Goal: Task Accomplishment & Management: Use online tool/utility

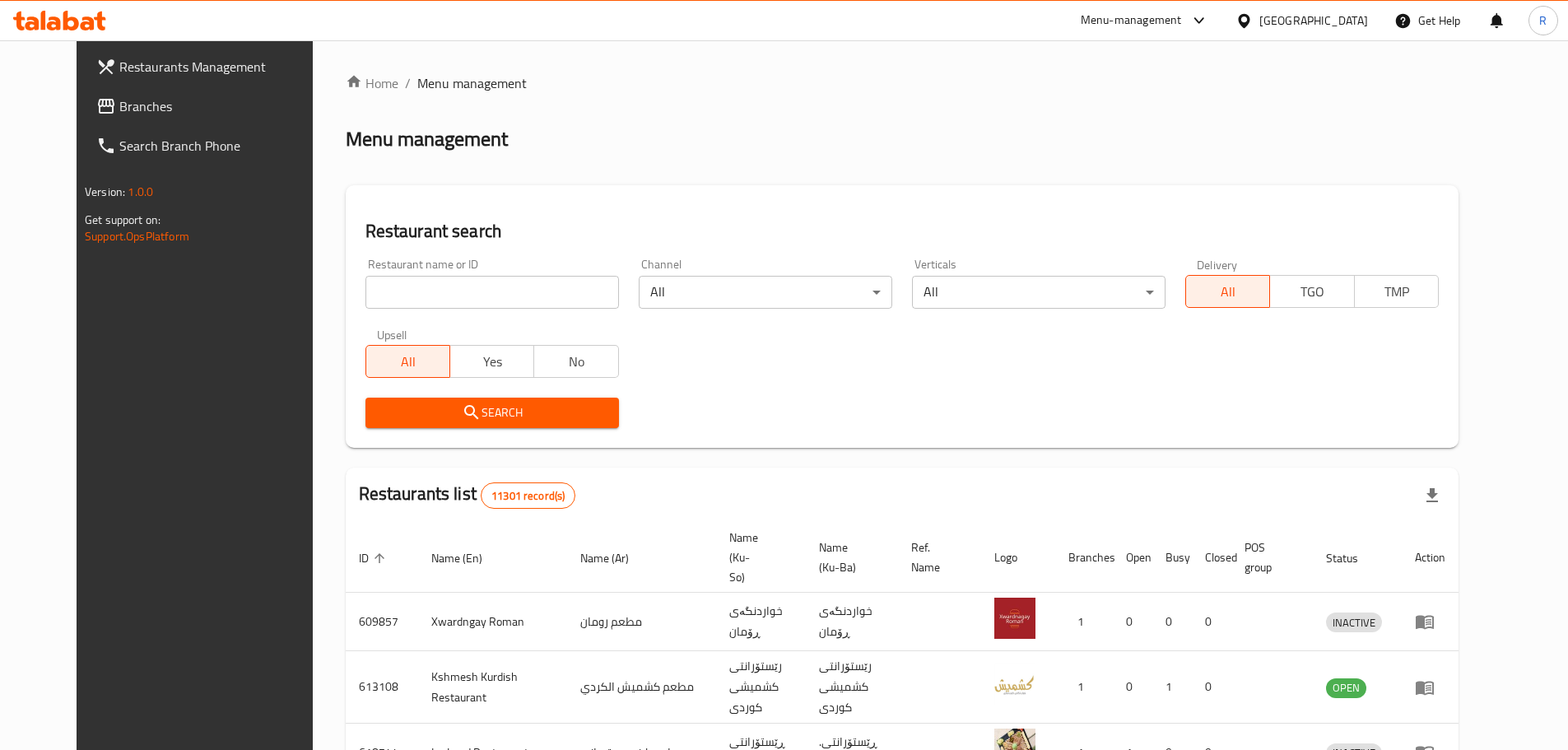
click at [511, 296] on input "search" at bounding box center [492, 292] width 254 height 33
type input "ice pop"
click at [538, 405] on span "Search" at bounding box center [492, 413] width 227 height 21
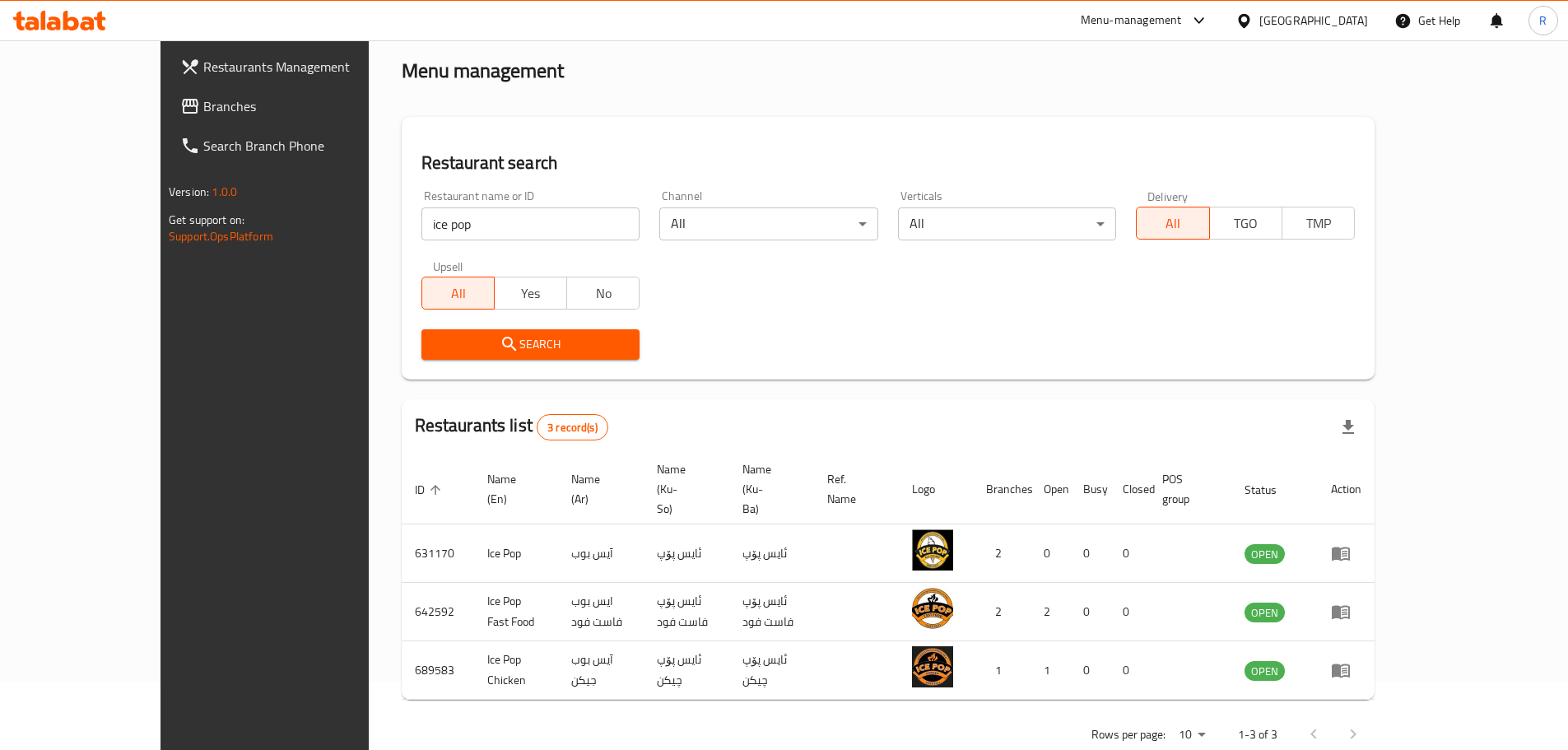
scroll to position [70, 0]
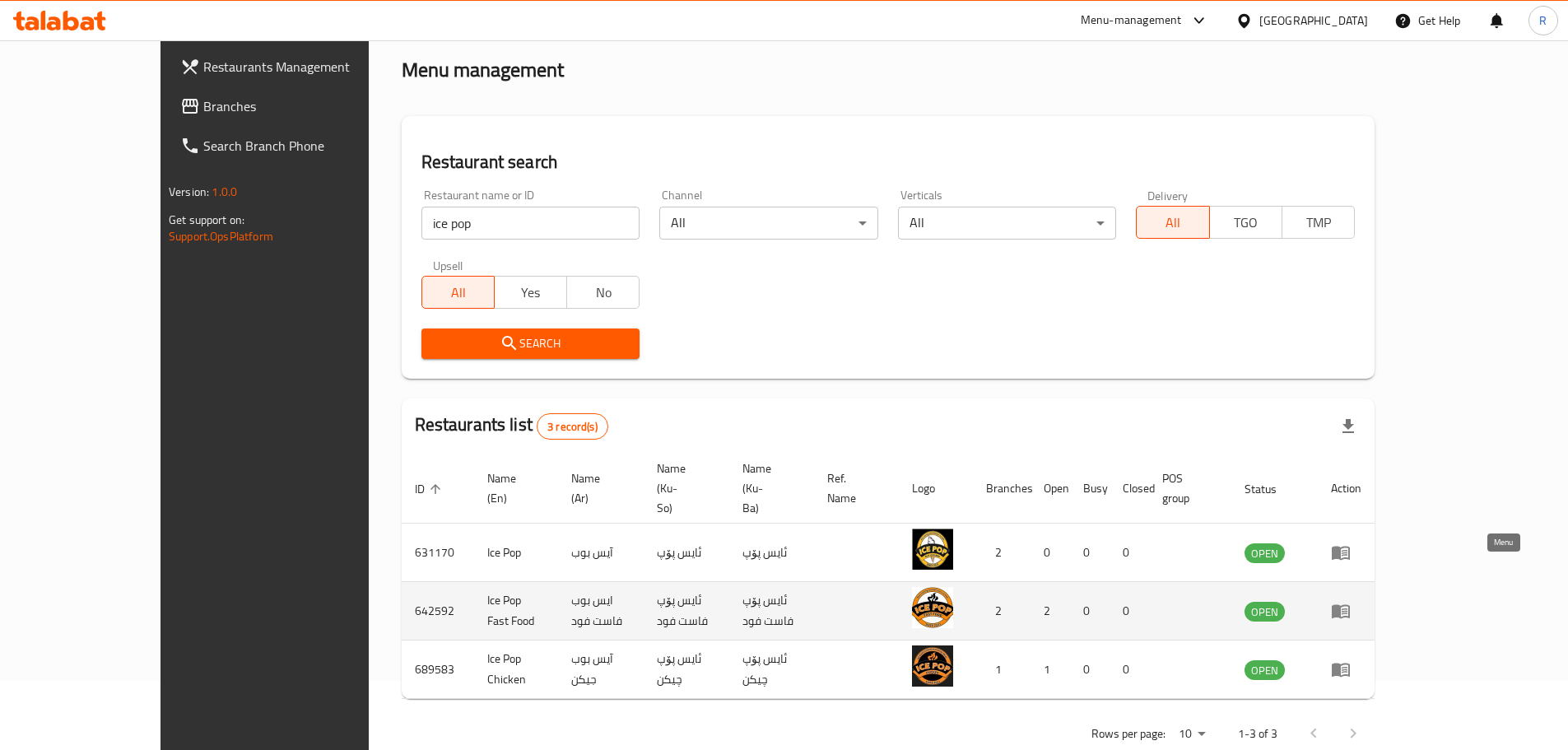
click at [1351, 601] on icon "enhanced table" at bounding box center [1341, 611] width 20 height 20
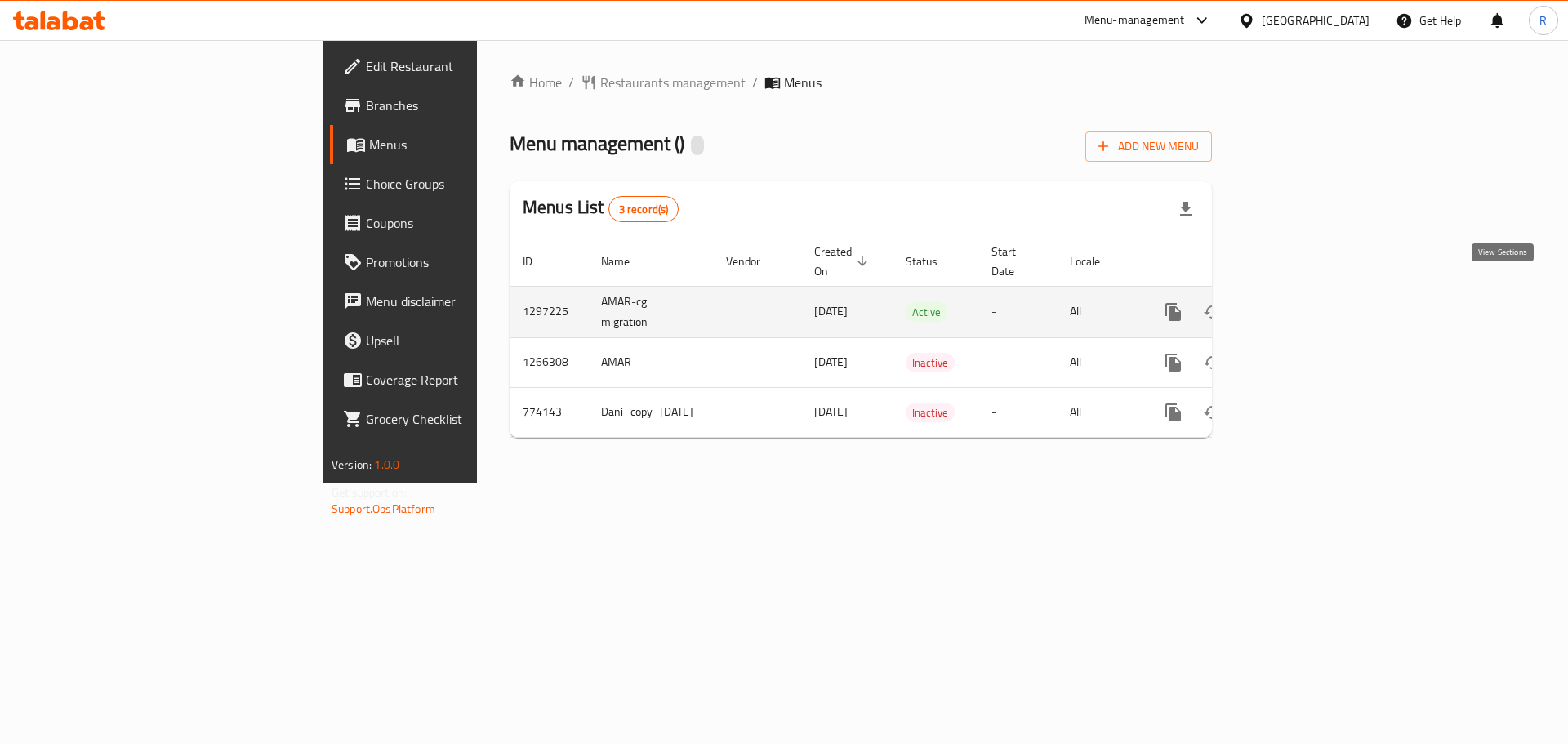
click at [1298, 305] on icon "enhanced table" at bounding box center [1292, 312] width 15 height 15
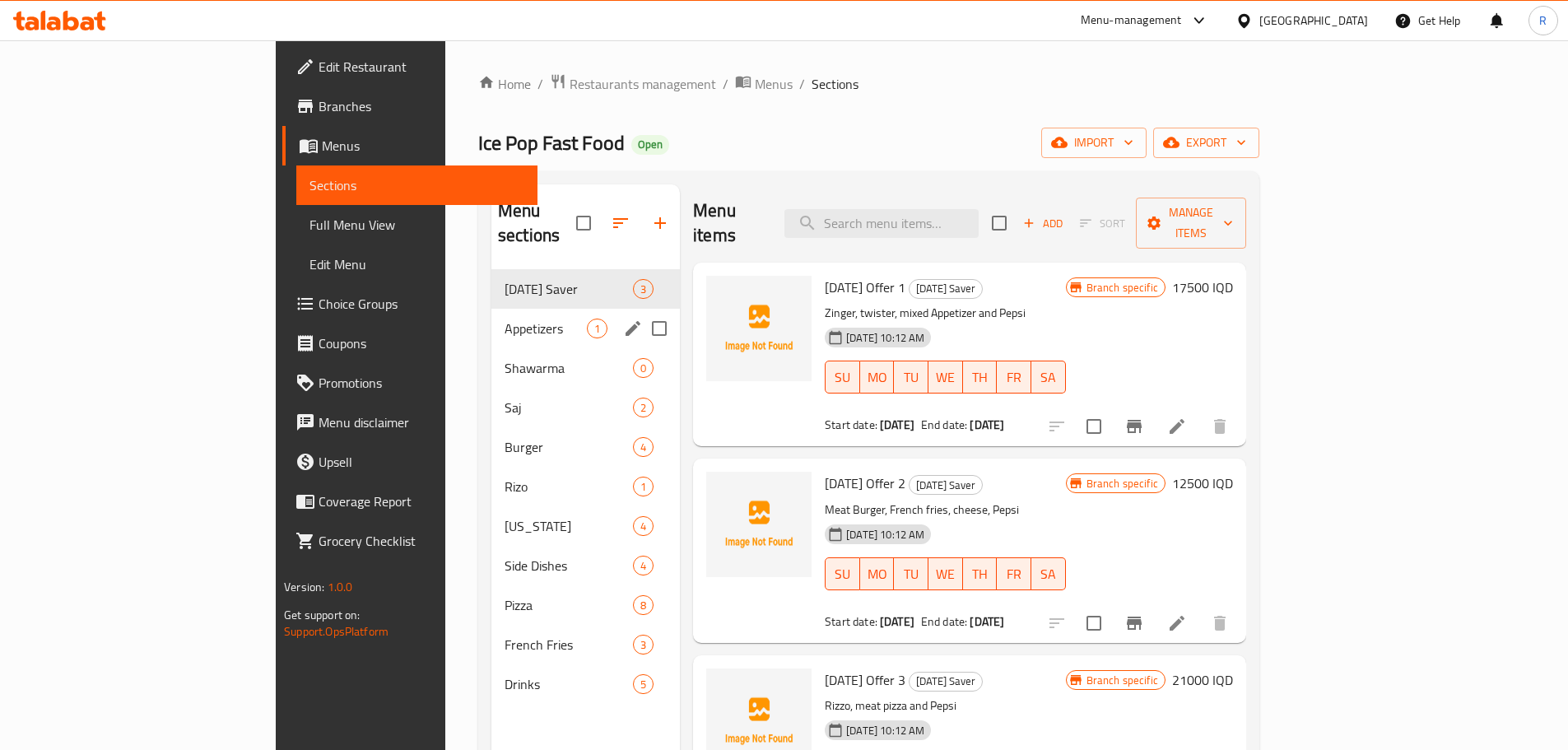
click at [491, 317] on div "Appetizers 1" at bounding box center [586, 328] width 189 height 39
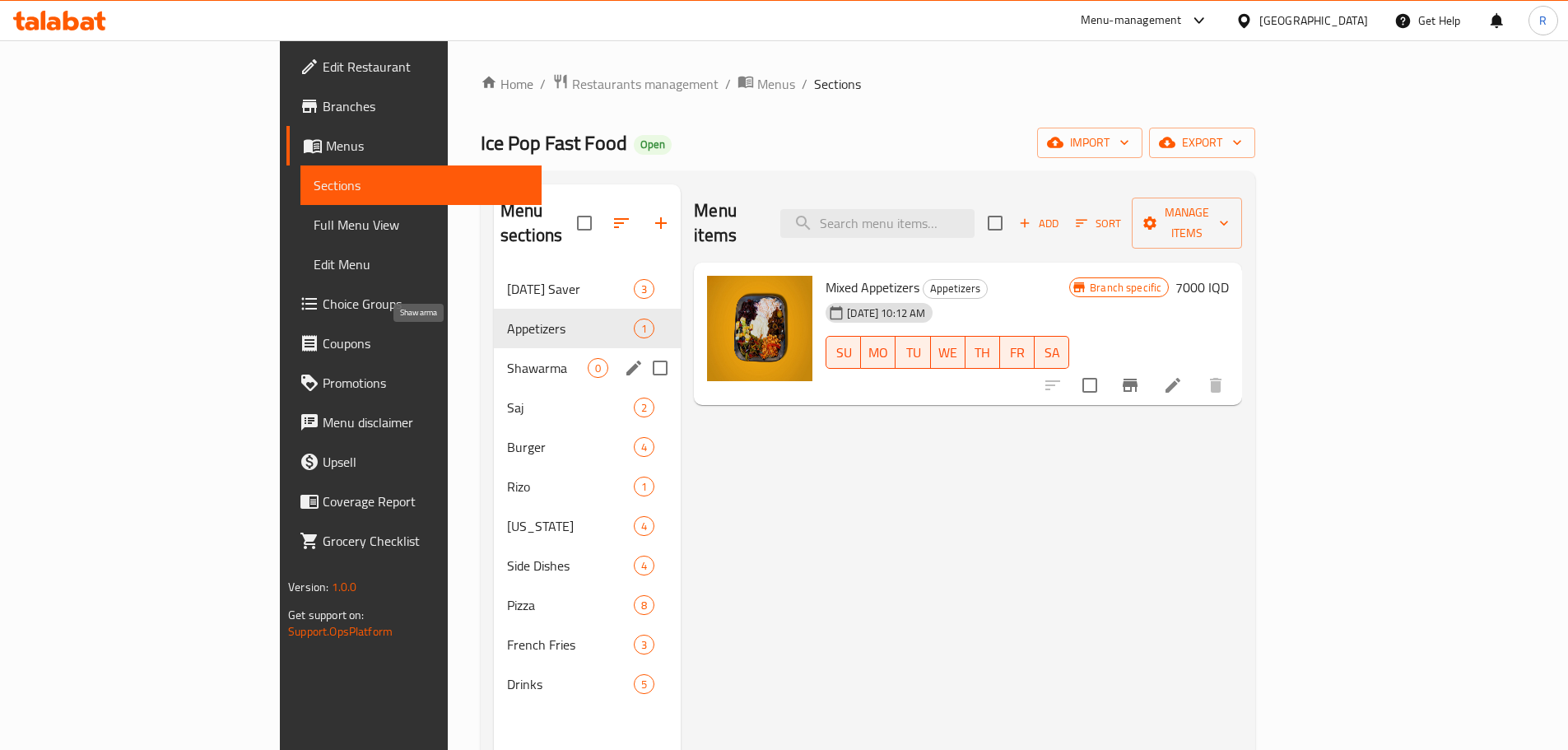
click at [507, 358] on span "Shawarma" at bounding box center [547, 367] width 81 height 20
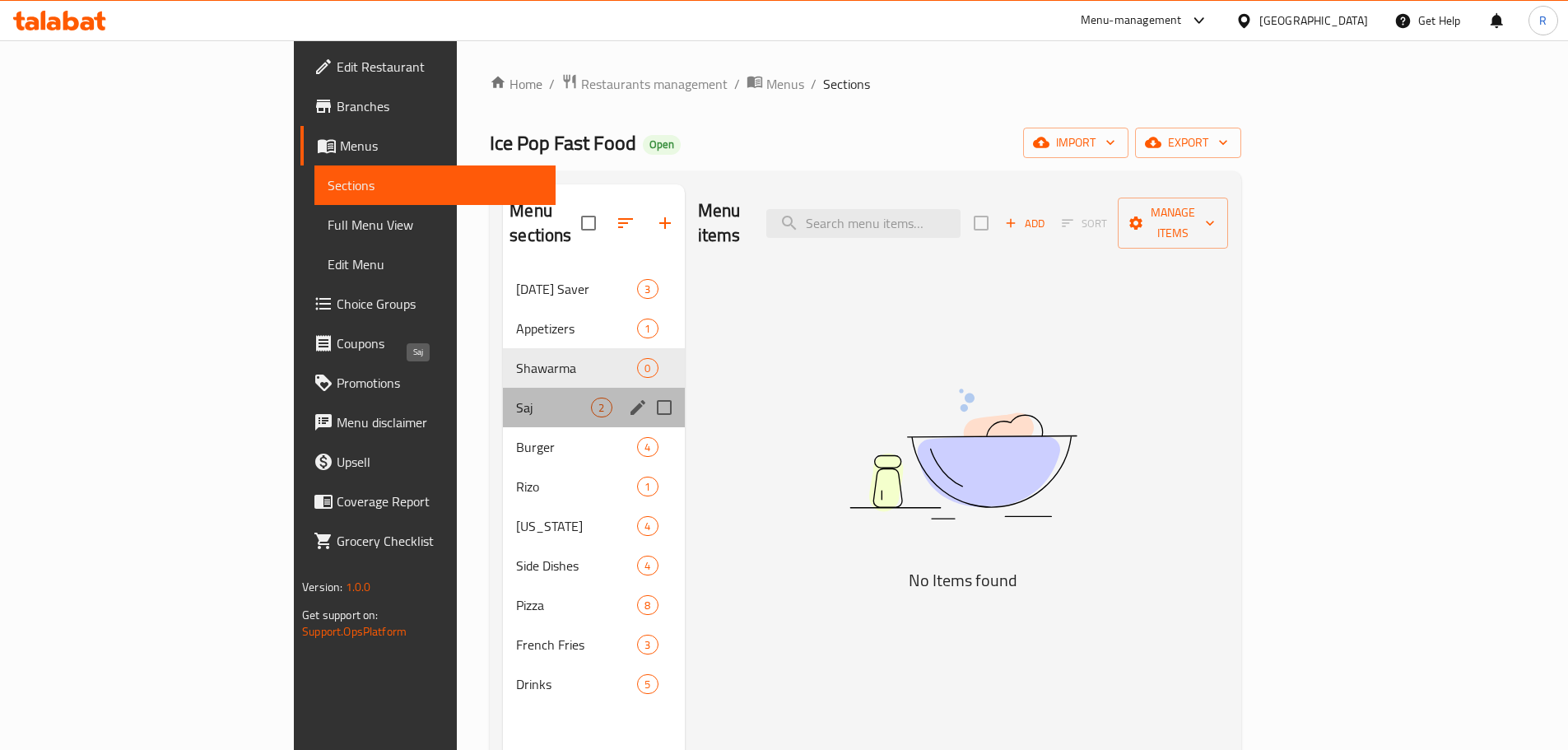
click at [516, 398] on span "Saj" at bounding box center [553, 407] width 75 height 20
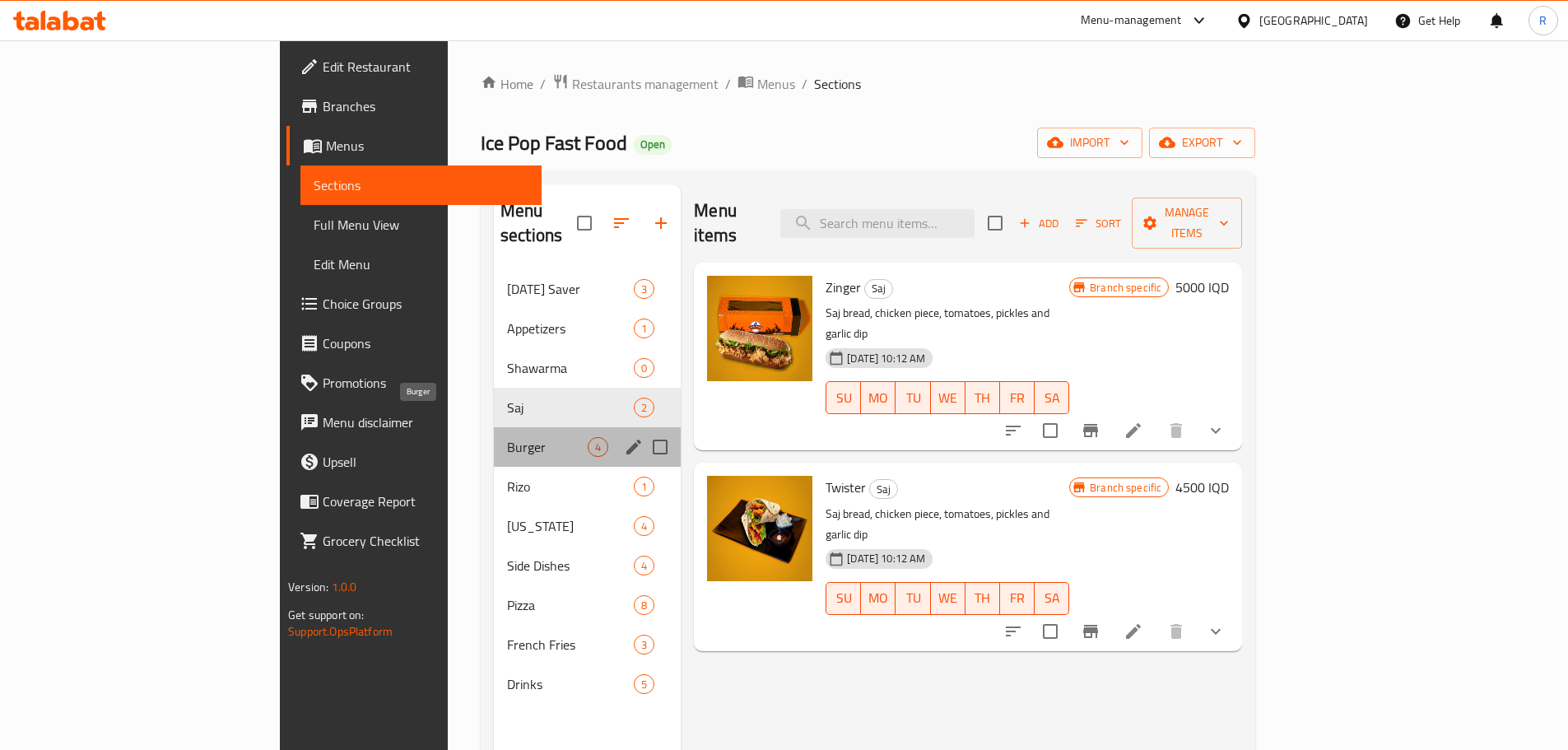
drag, startPoint x: 356, startPoint y: 418, endPoint x: 358, endPoint y: 454, distance: 36.1
click at [507, 437] on span "Burger" at bounding box center [547, 447] width 81 height 20
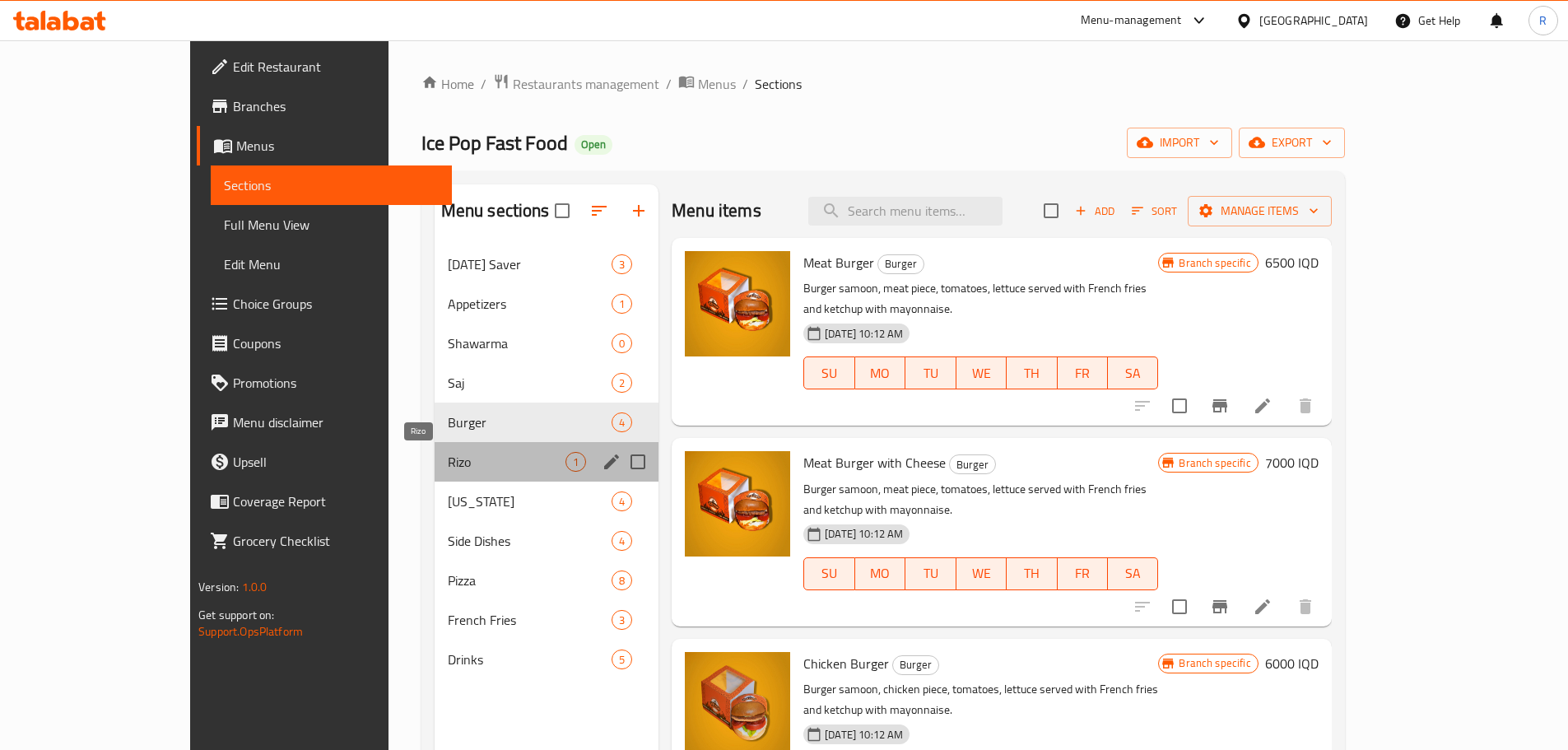
click at [448, 467] on span "Rizo" at bounding box center [506, 462] width 117 height 20
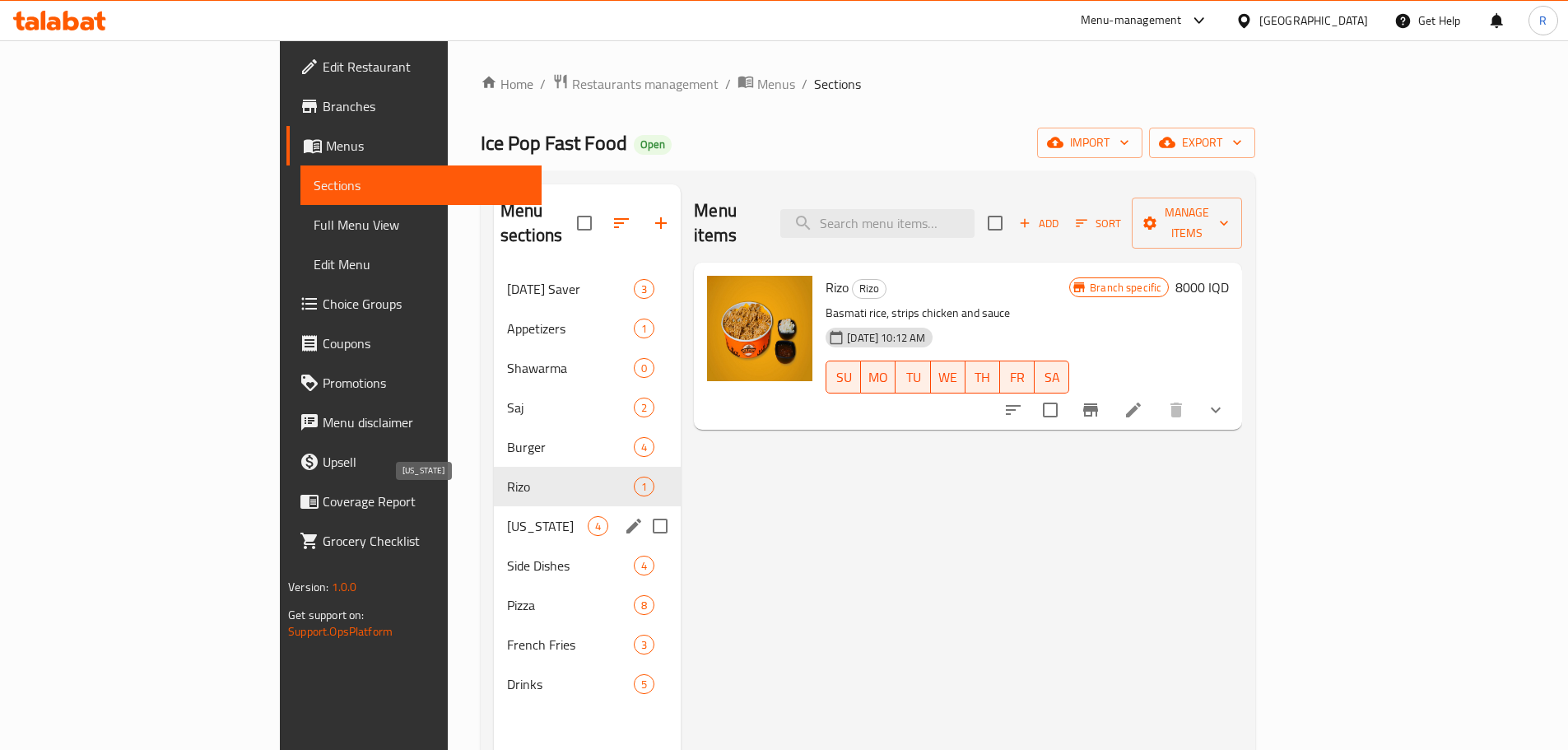
click at [507, 516] on span "[US_STATE]" at bounding box center [547, 526] width 81 height 20
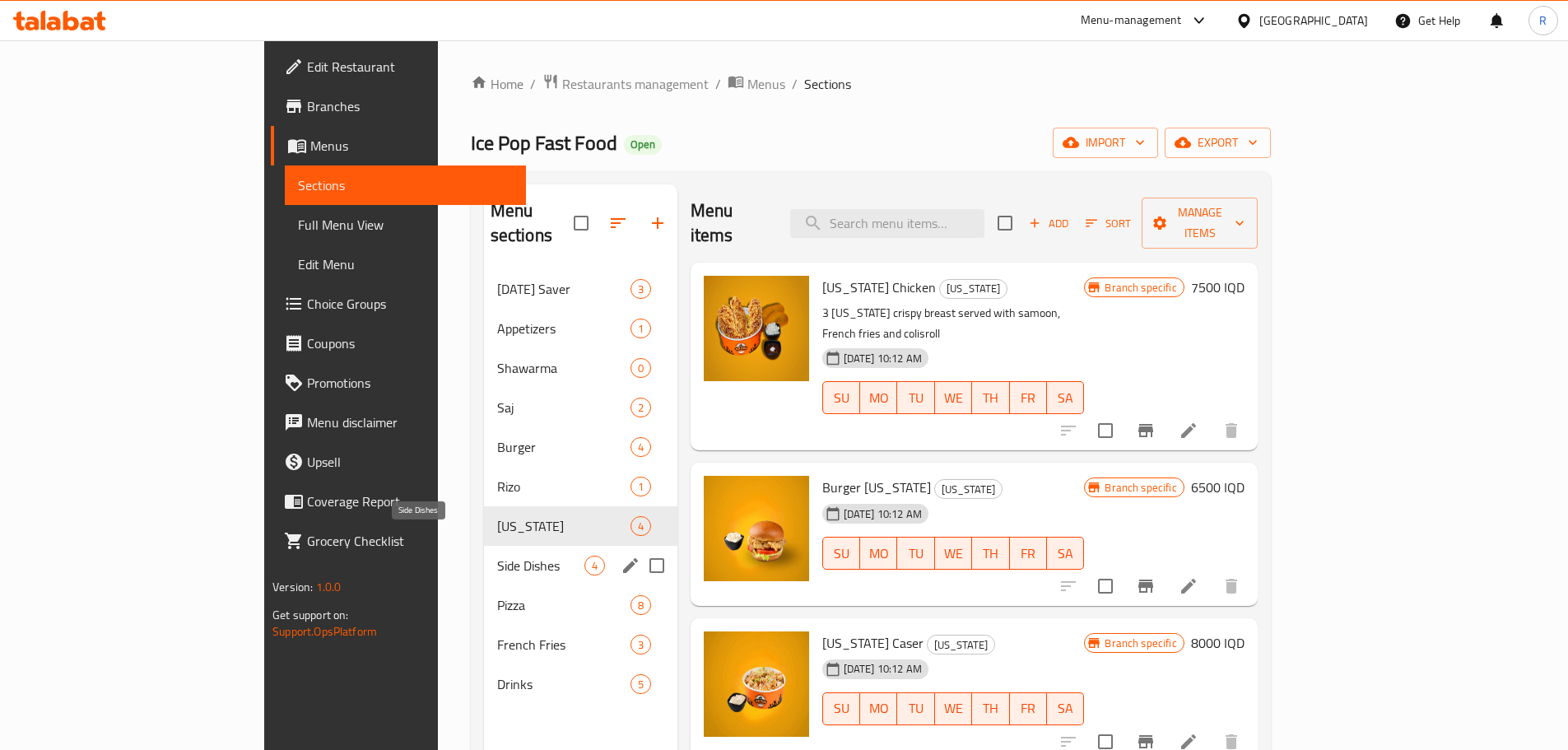
click at [497, 556] on span "Side Dishes" at bounding box center [540, 566] width 87 height 20
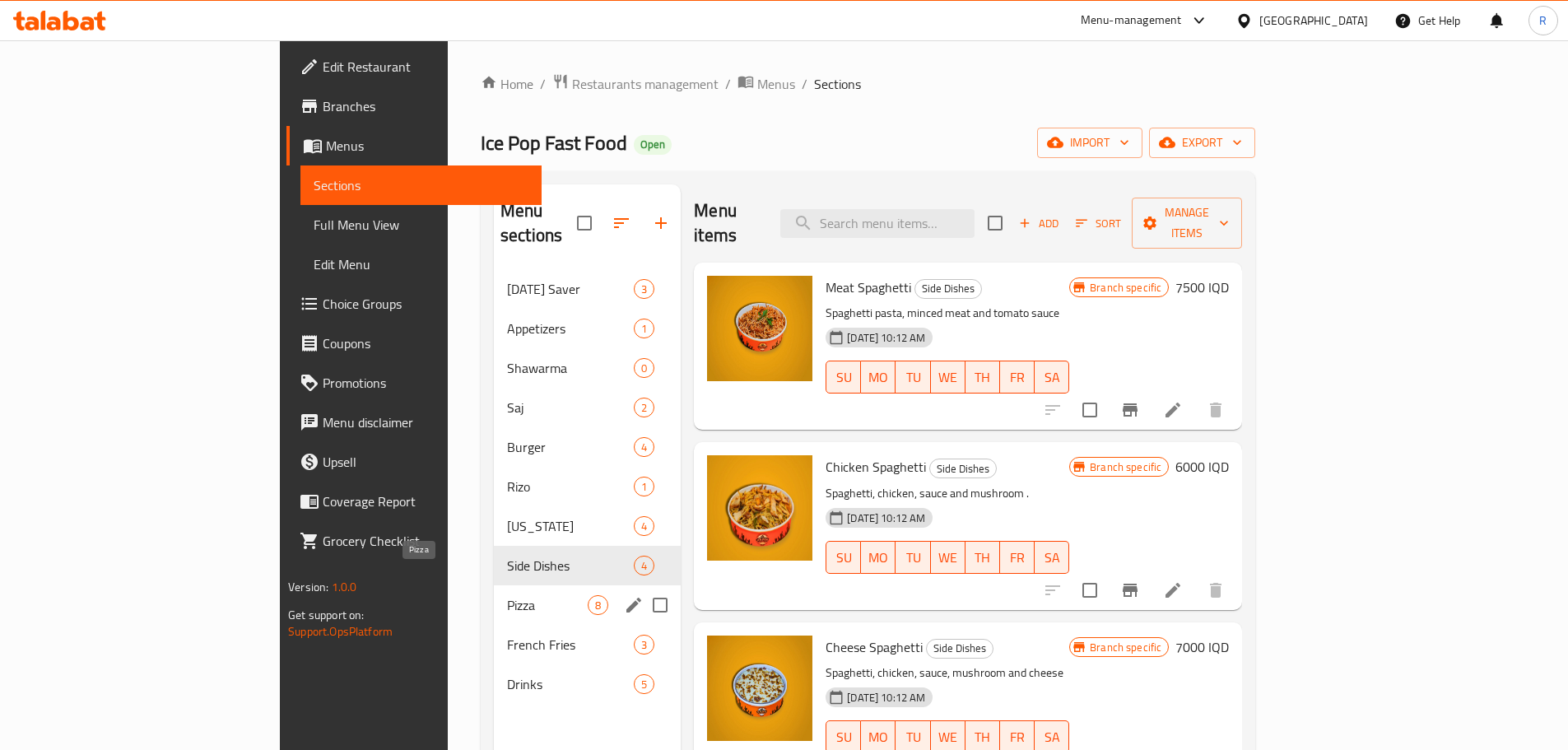
click at [507, 595] on span "Pizza" at bounding box center [547, 605] width 81 height 20
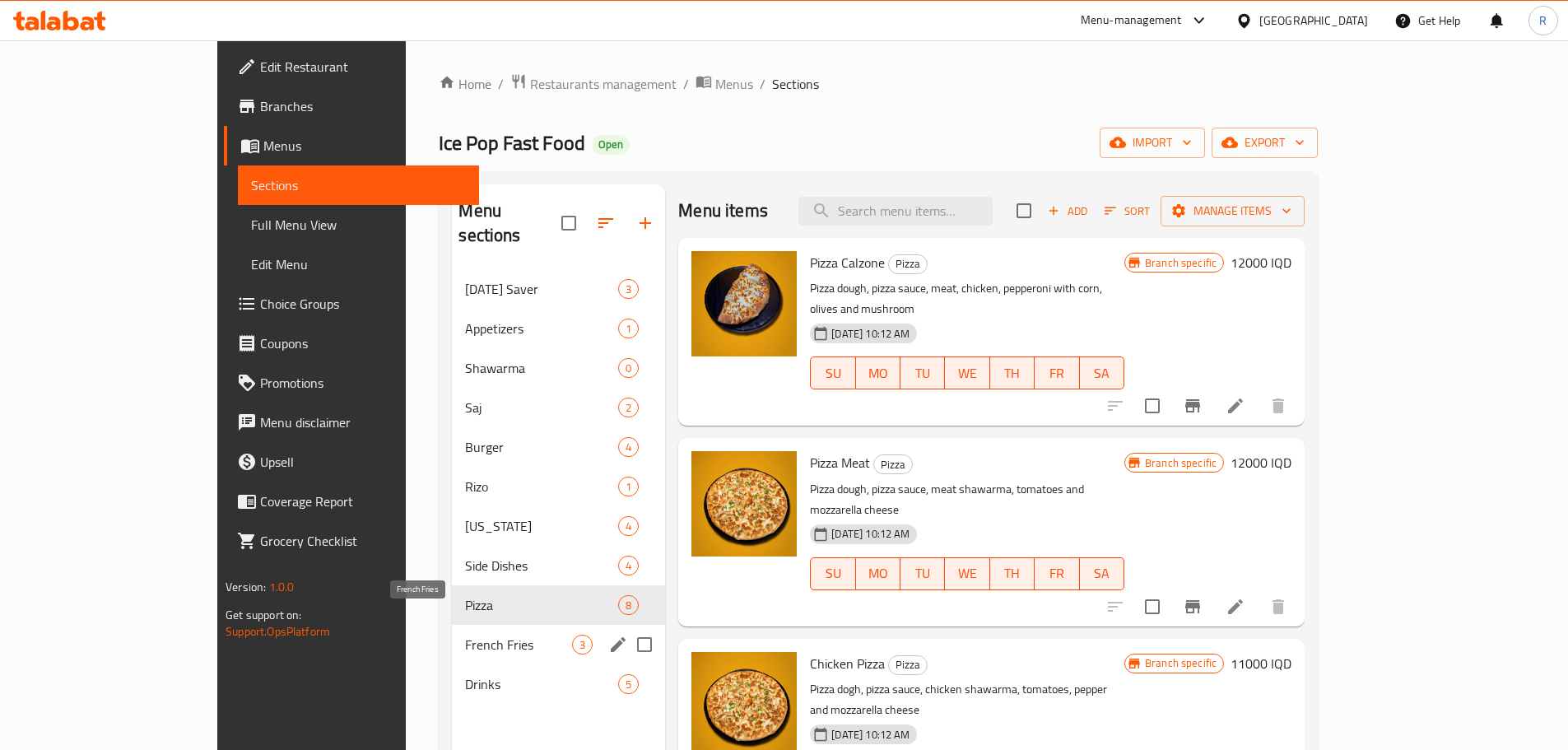
drag, startPoint x: 341, startPoint y: 617, endPoint x: 340, endPoint y: 627, distance: 10.0
click at [465, 635] on span "French Fries" at bounding box center [519, 645] width 107 height 20
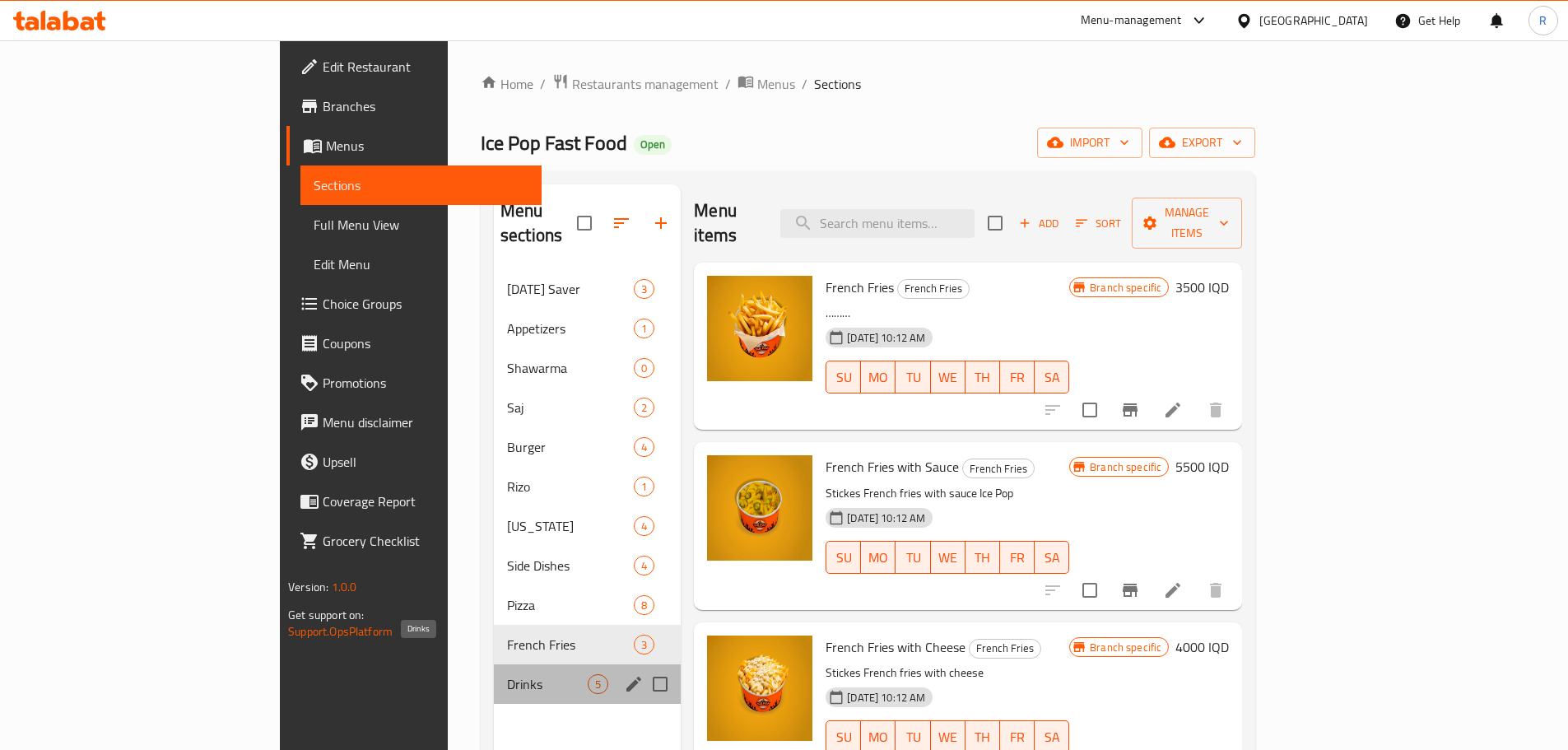
click at [507, 675] on span "Drinks" at bounding box center [547, 684] width 81 height 20
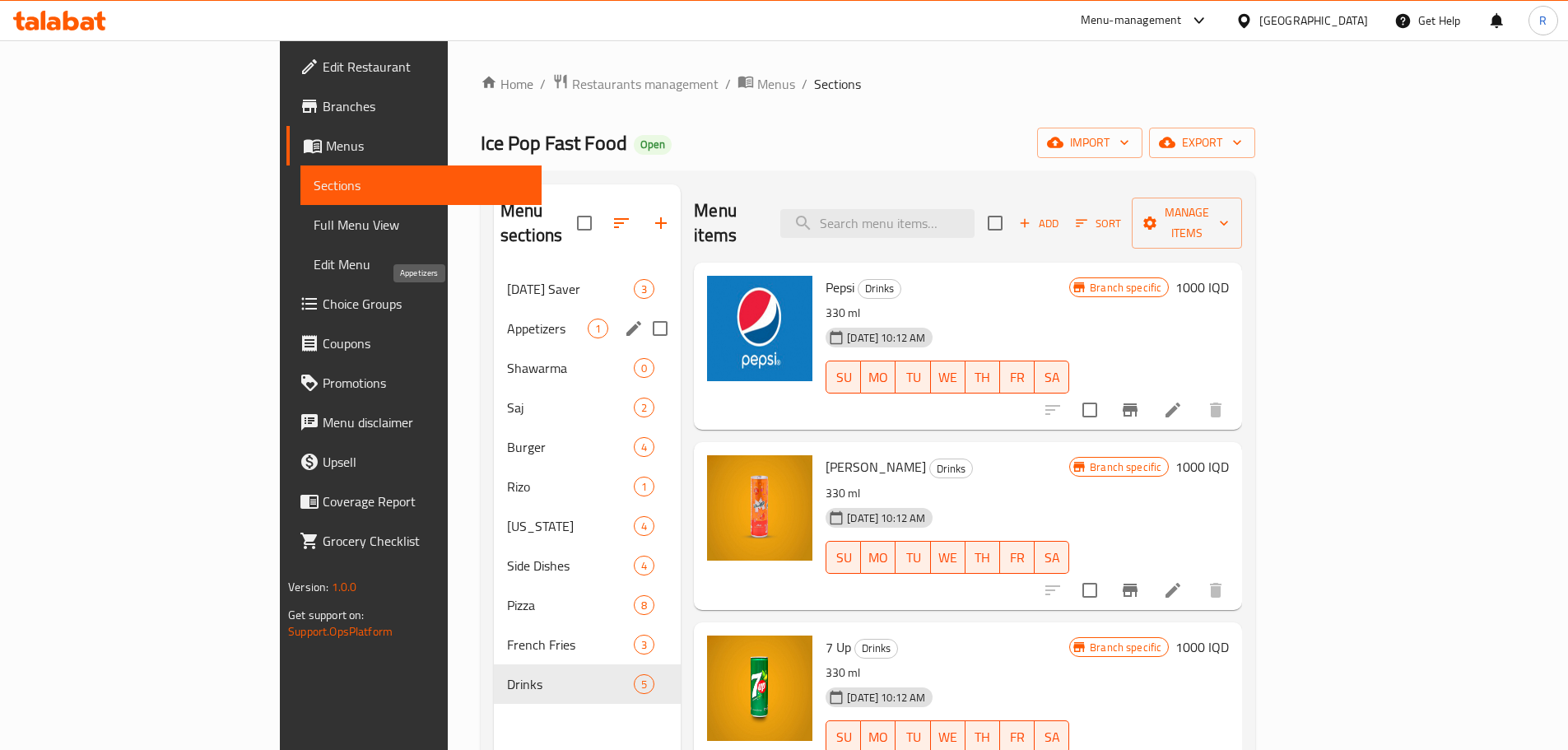
click at [507, 319] on span "Appetizers" at bounding box center [547, 328] width 81 height 20
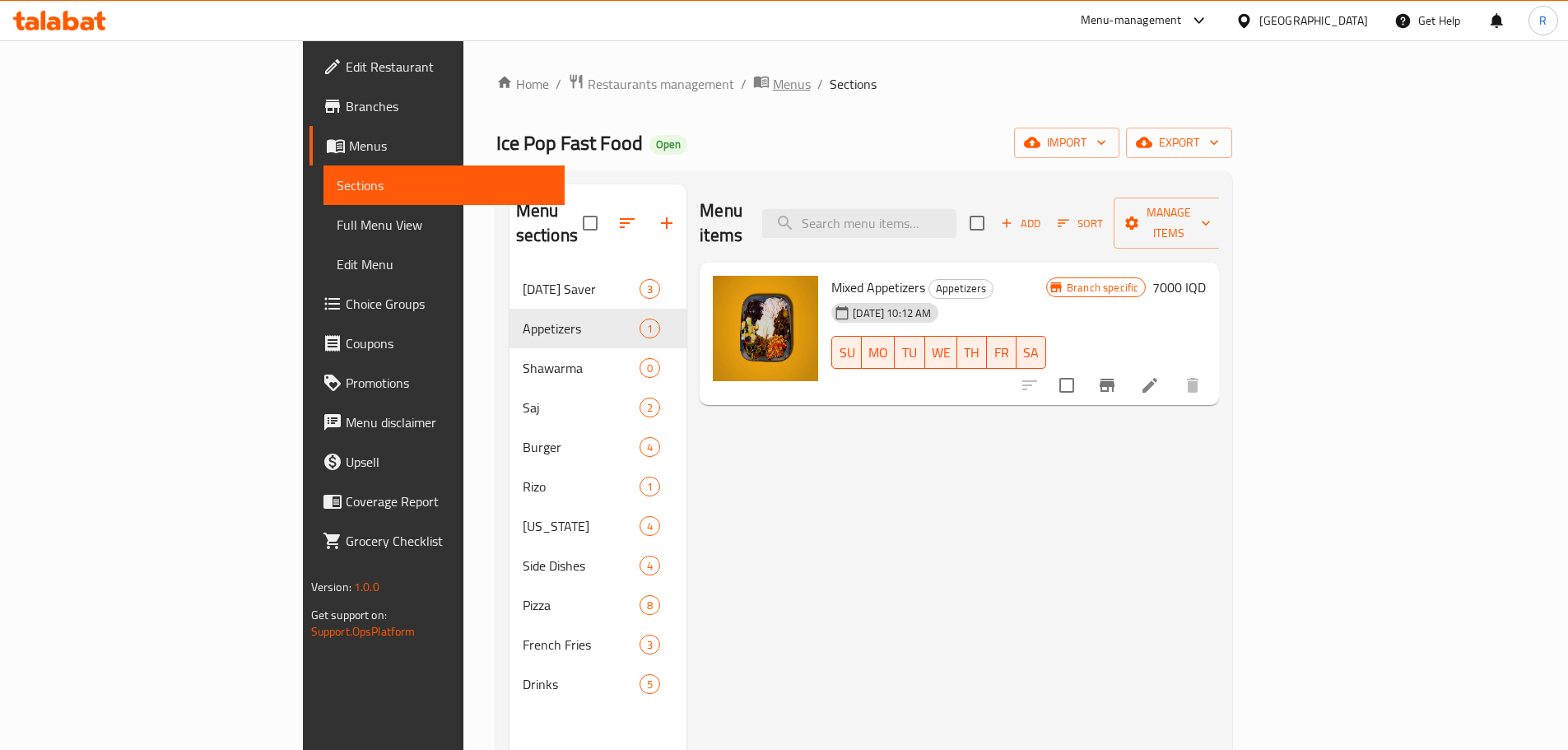
click at [774, 82] on span "Menus" at bounding box center [793, 84] width 38 height 20
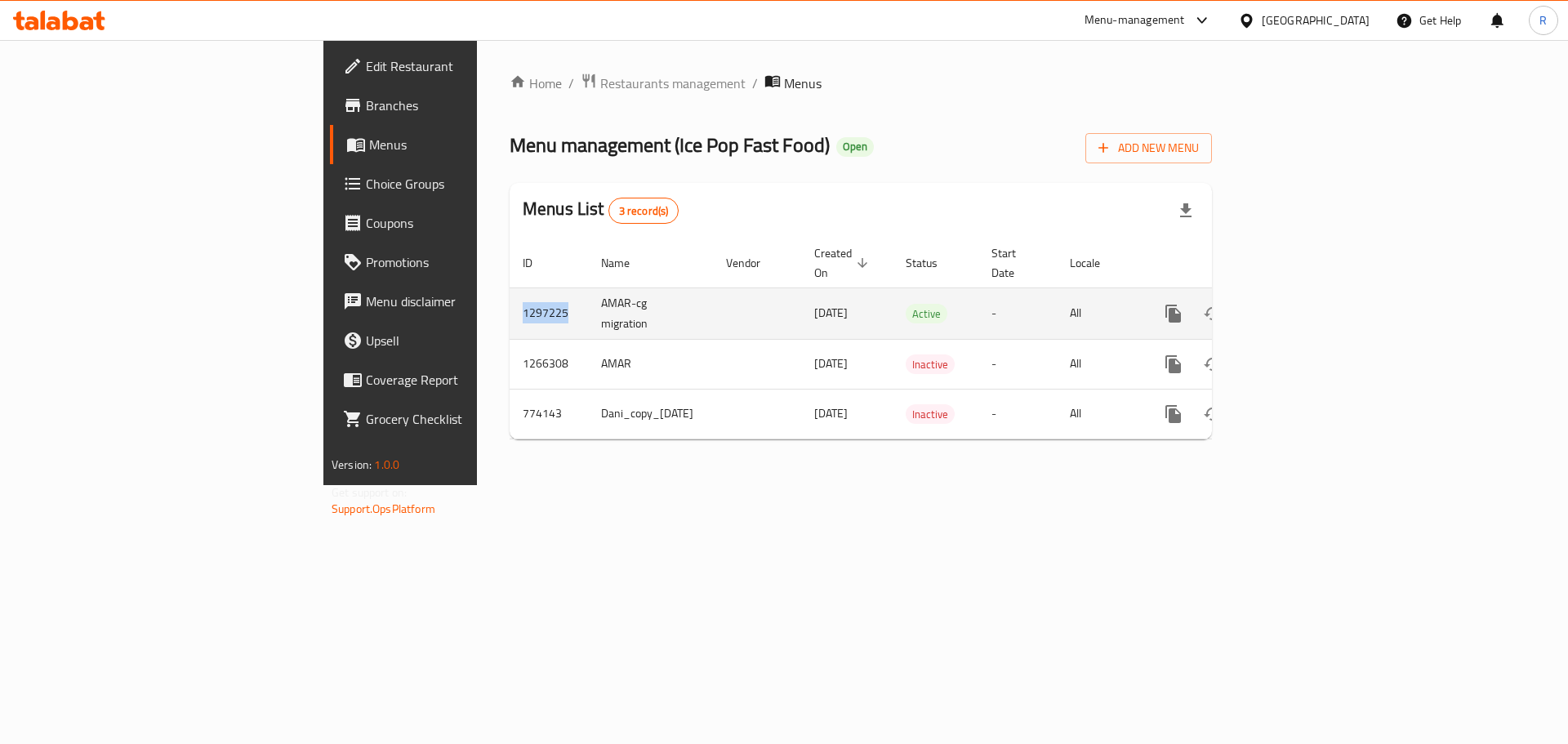
drag, startPoint x: 361, startPoint y: 295, endPoint x: 306, endPoint y: 295, distance: 55.0
click at [510, 295] on td "1297225" at bounding box center [549, 313] width 79 height 51
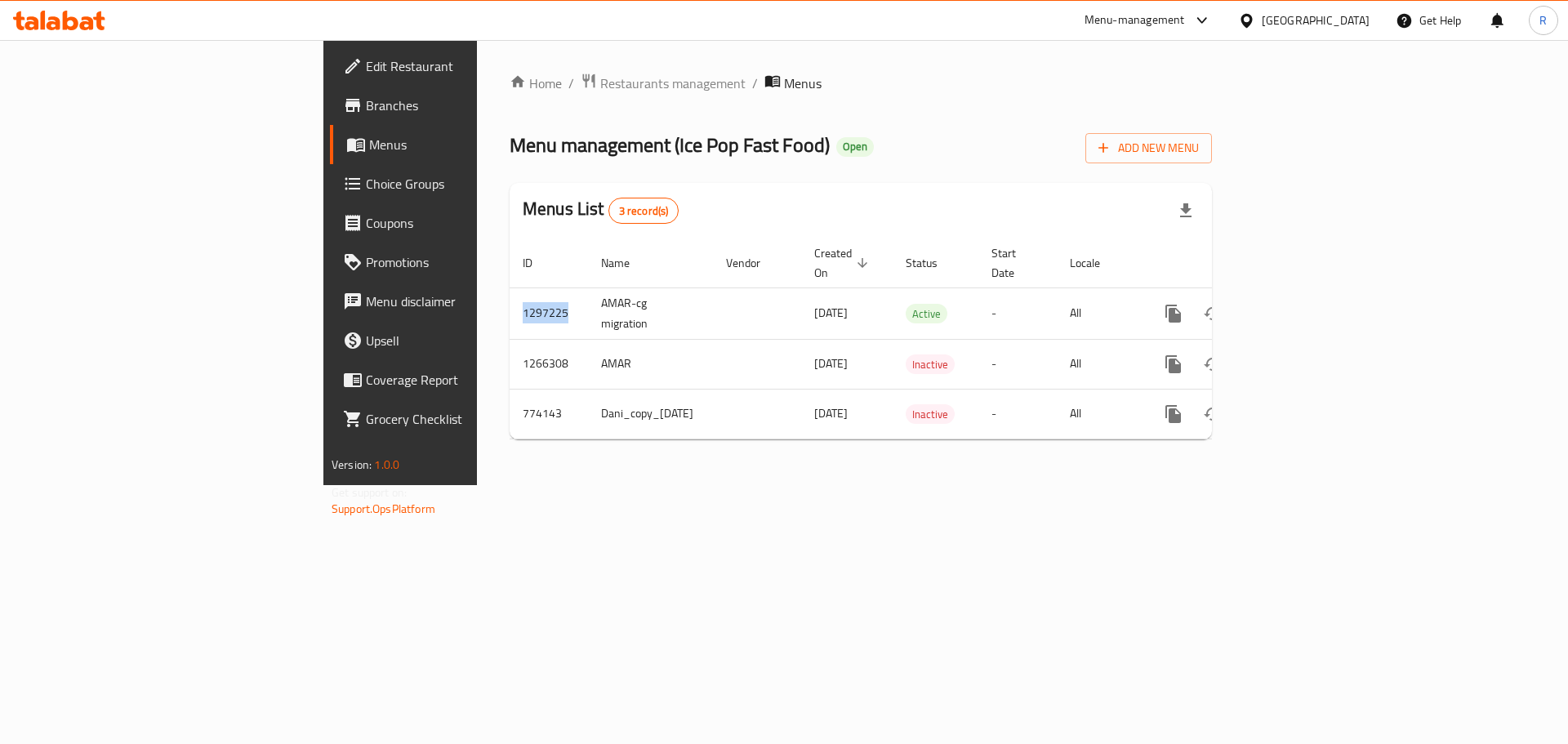
copy td "1297225"
click at [600, 80] on span "Restaurants management" at bounding box center [673, 83] width 146 height 20
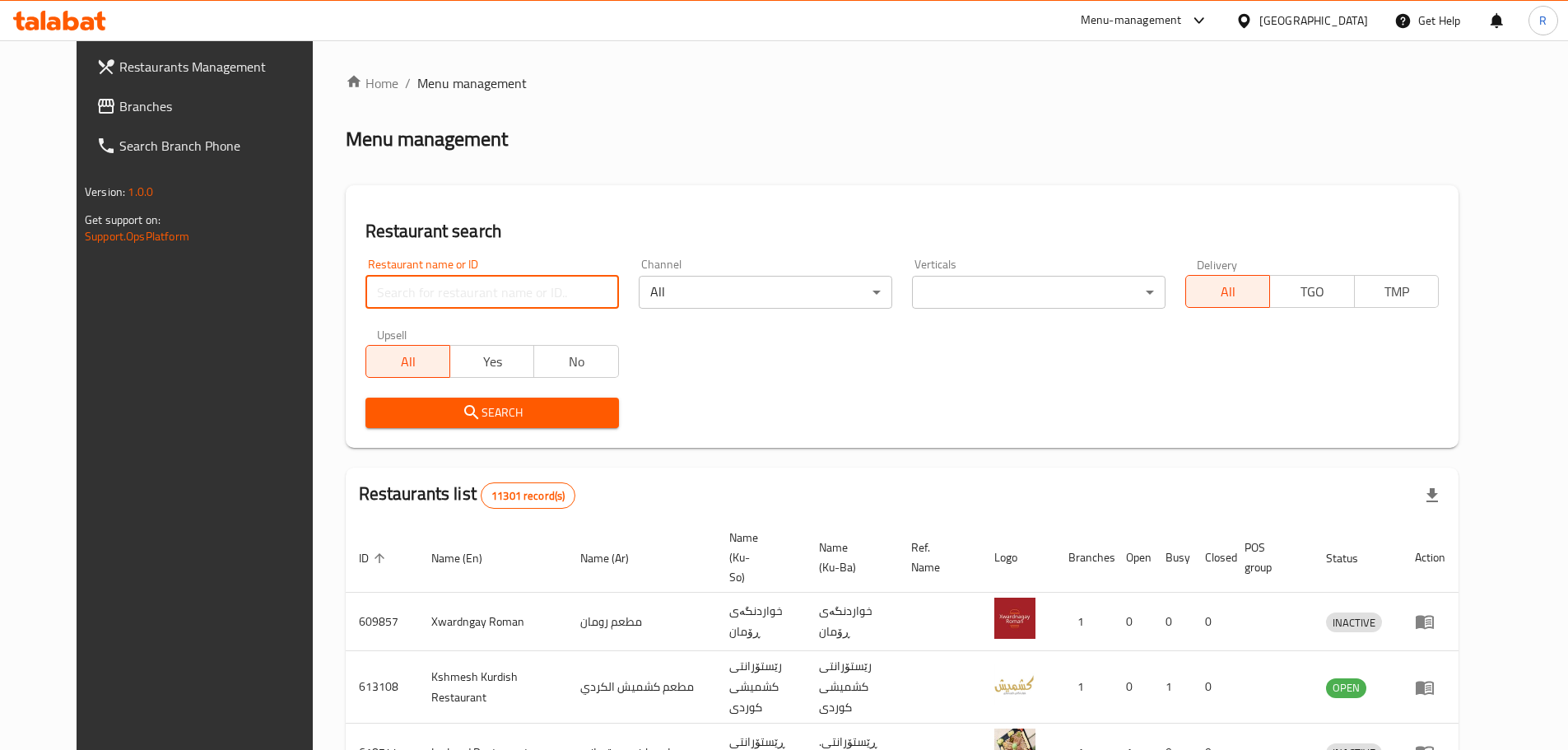
click at [457, 290] on input "search" at bounding box center [492, 292] width 254 height 33
paste input "1297225"
type input "1297225"
click at [547, 406] on span "Search" at bounding box center [492, 413] width 227 height 21
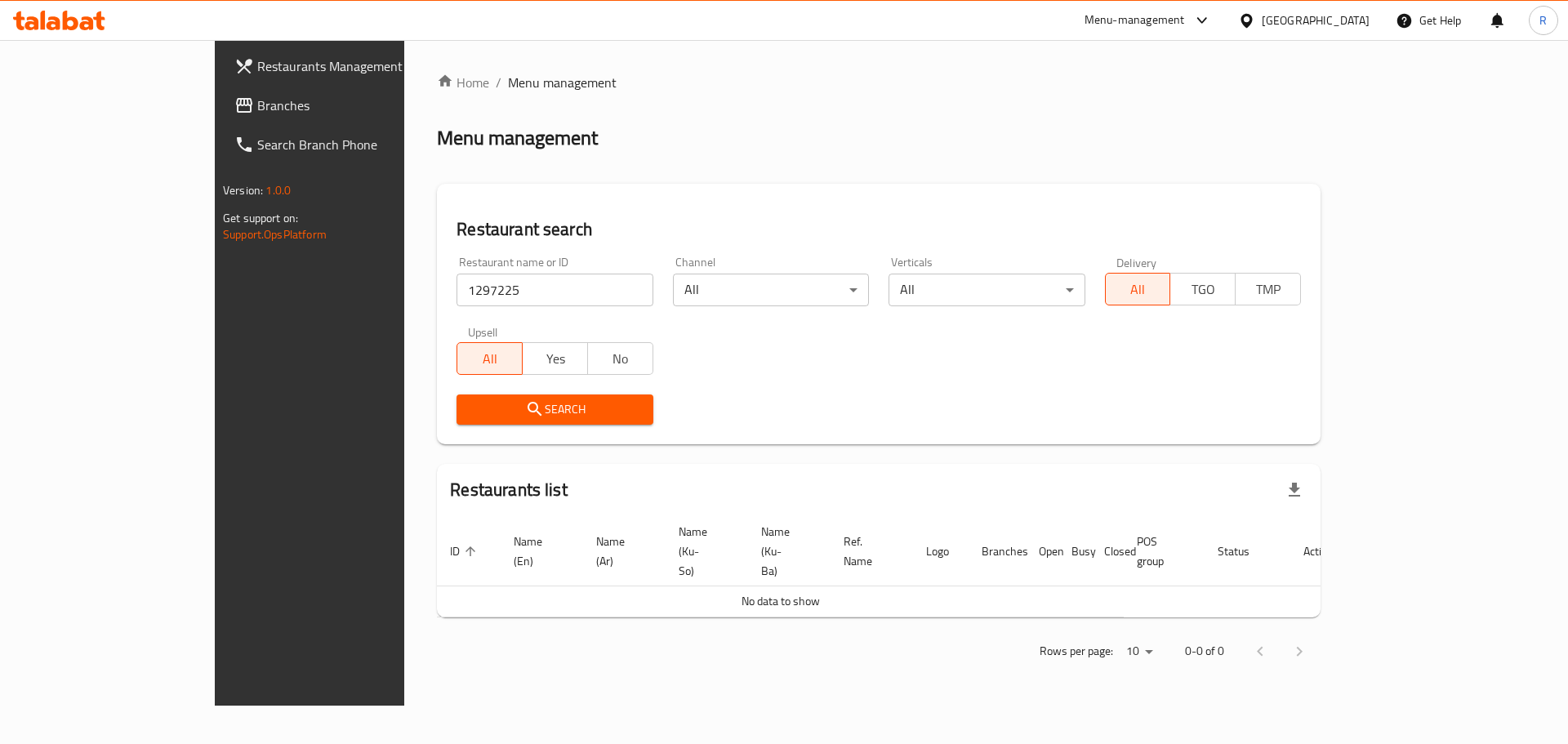
click at [457, 292] on input "1297225" at bounding box center [555, 290] width 196 height 33
click at [582, 291] on input "1297225" at bounding box center [555, 290] width 196 height 33
click at [564, 286] on input "search" at bounding box center [555, 290] width 196 height 33
type input "ice pop"
click at [525, 401] on icon "submit" at bounding box center [535, 409] width 20 height 20
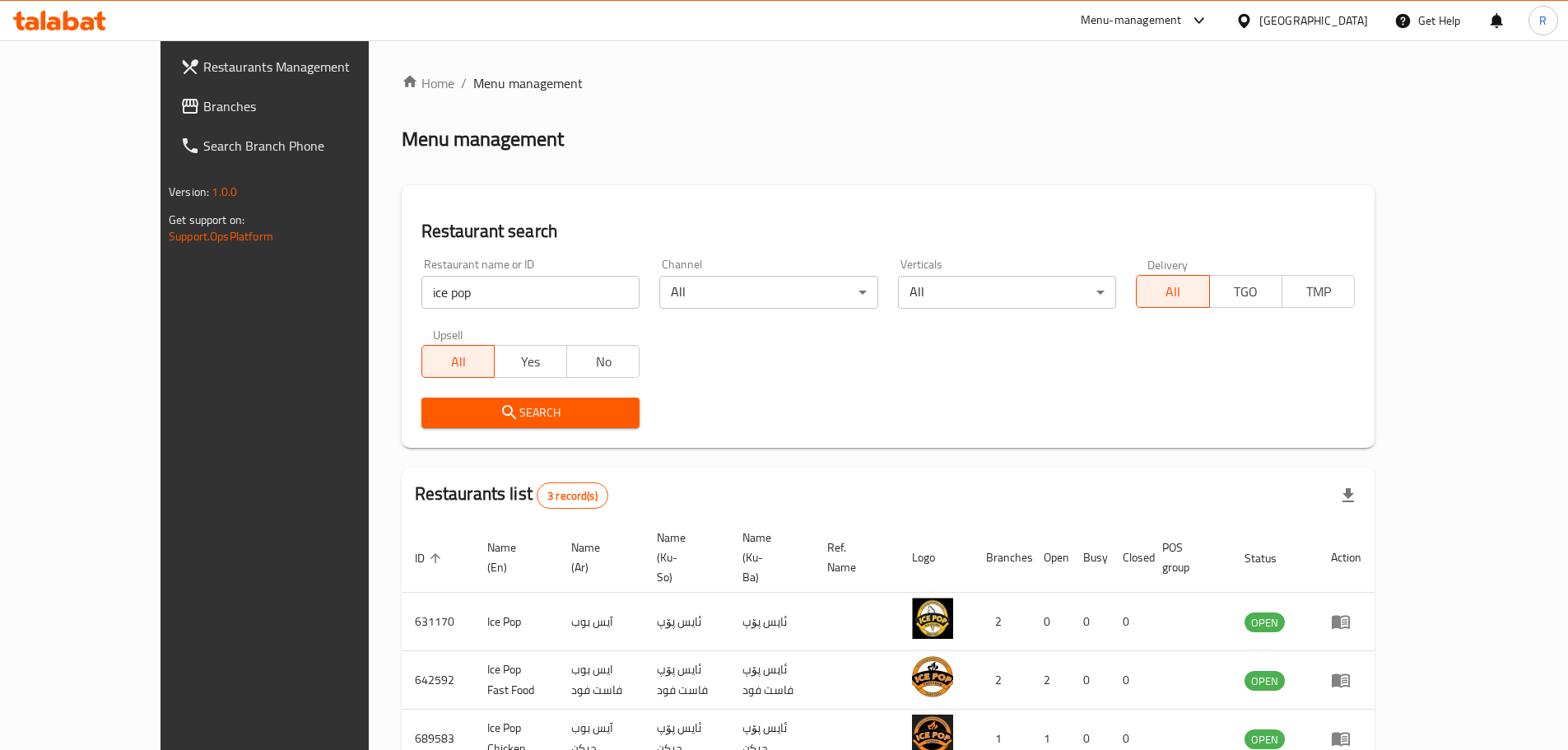
click at [448, 405] on span "Search" at bounding box center [531, 413] width 193 height 21
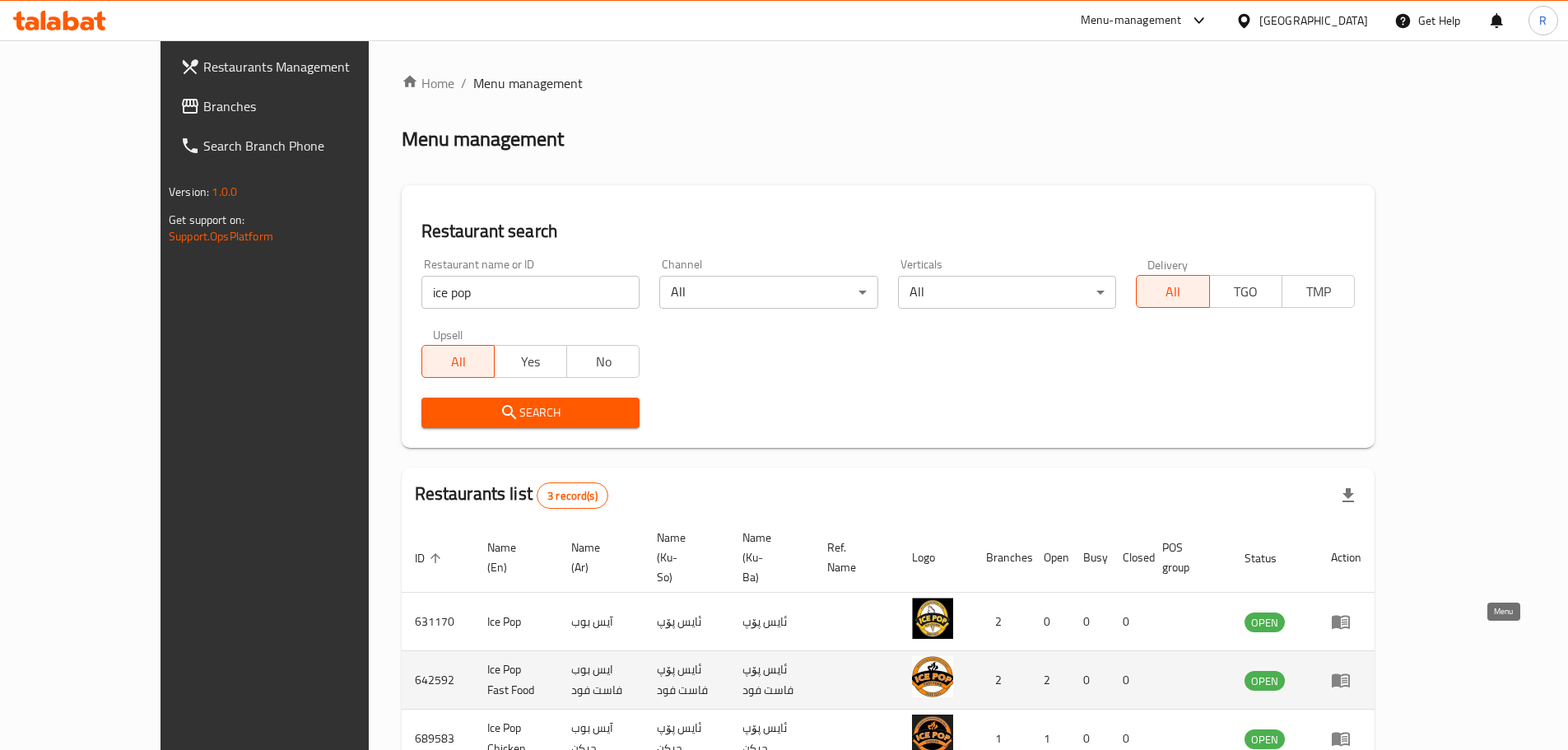
click at [1351, 671] on icon "enhanced table" at bounding box center [1341, 680] width 20 height 20
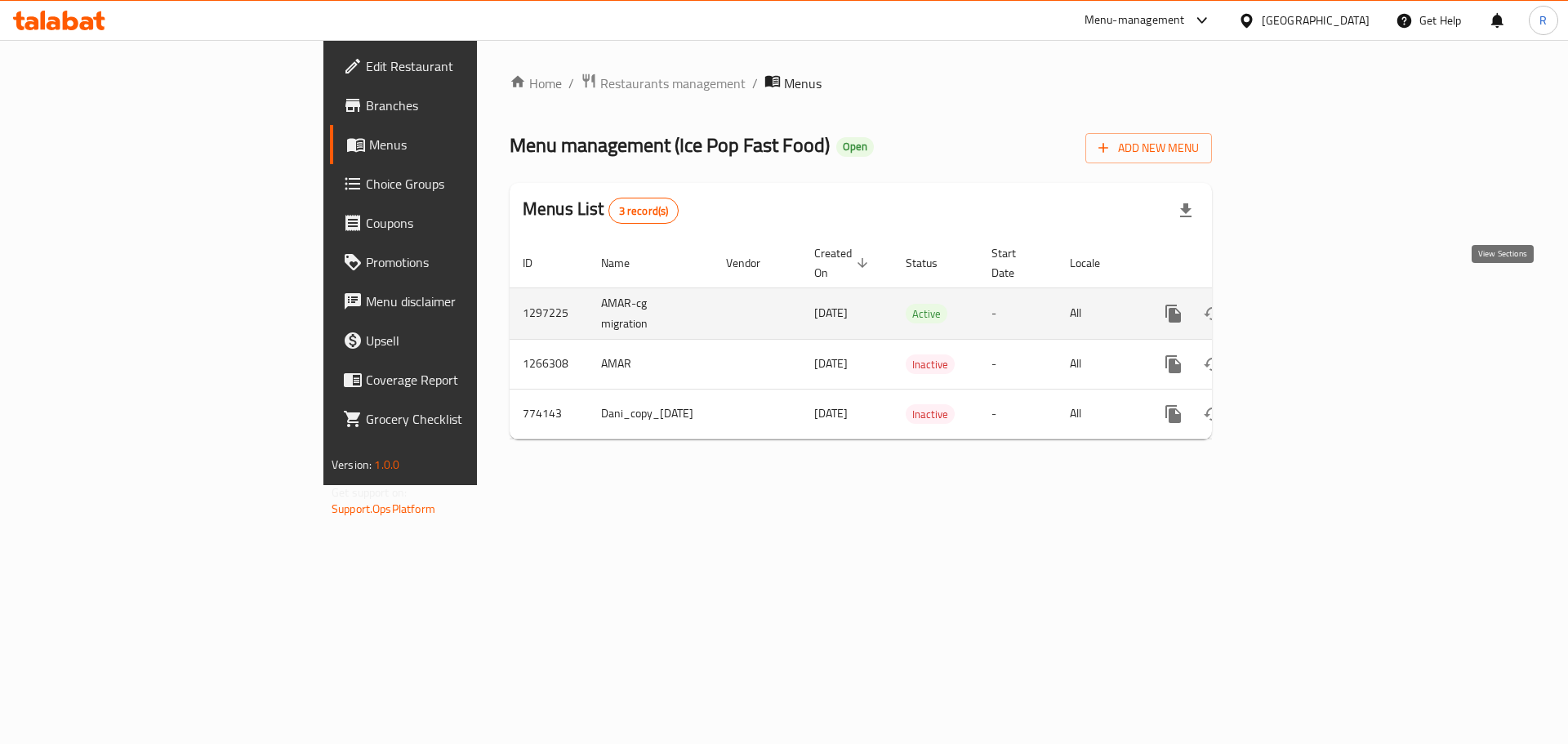
click at [1298, 307] on icon "enhanced table" at bounding box center [1292, 314] width 15 height 15
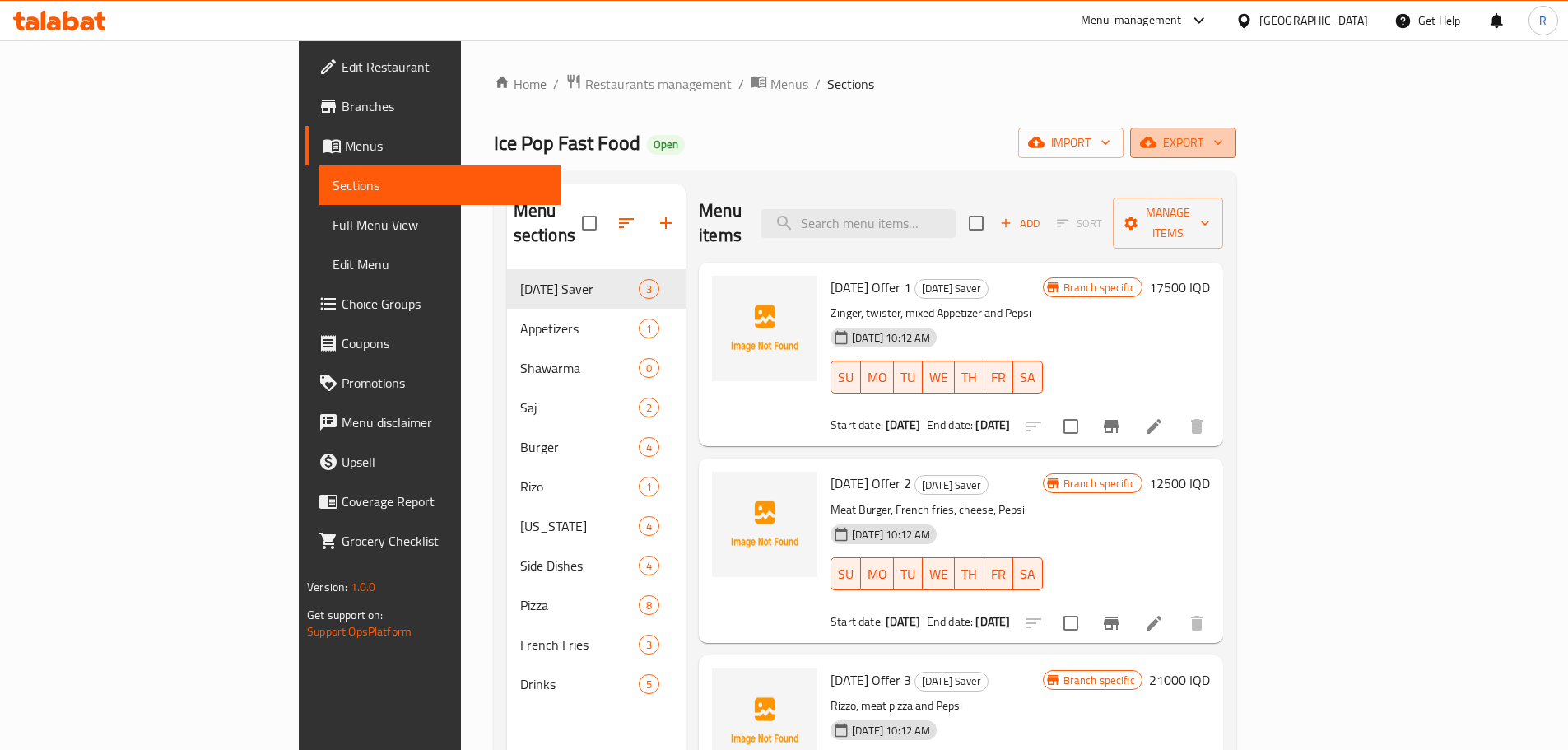
click at [1237, 156] on button "export" at bounding box center [1183, 143] width 106 height 31
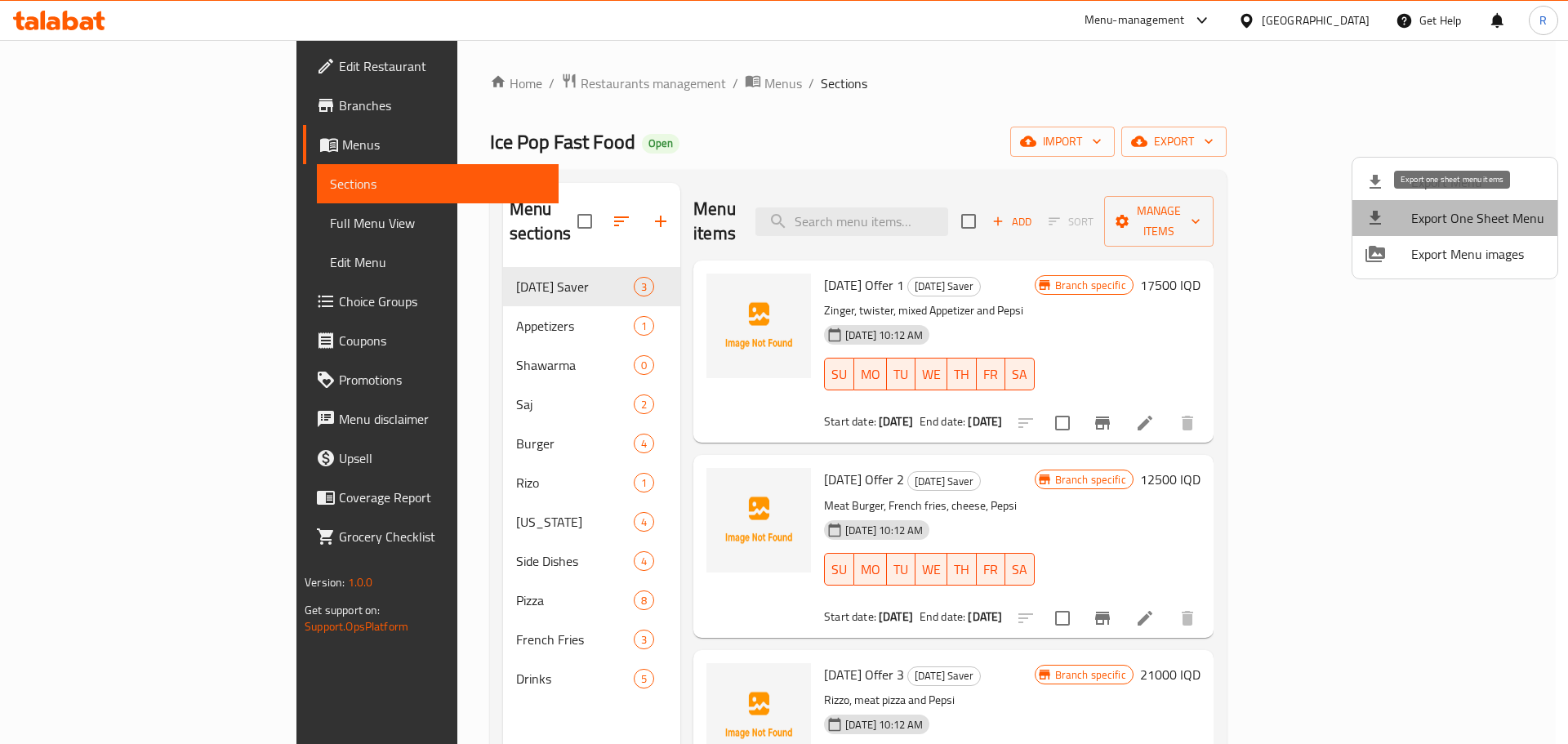
click at [1484, 222] on span "Export One Sheet Menu" at bounding box center [1478, 218] width 133 height 20
